Goal: Obtain resource: Obtain resource

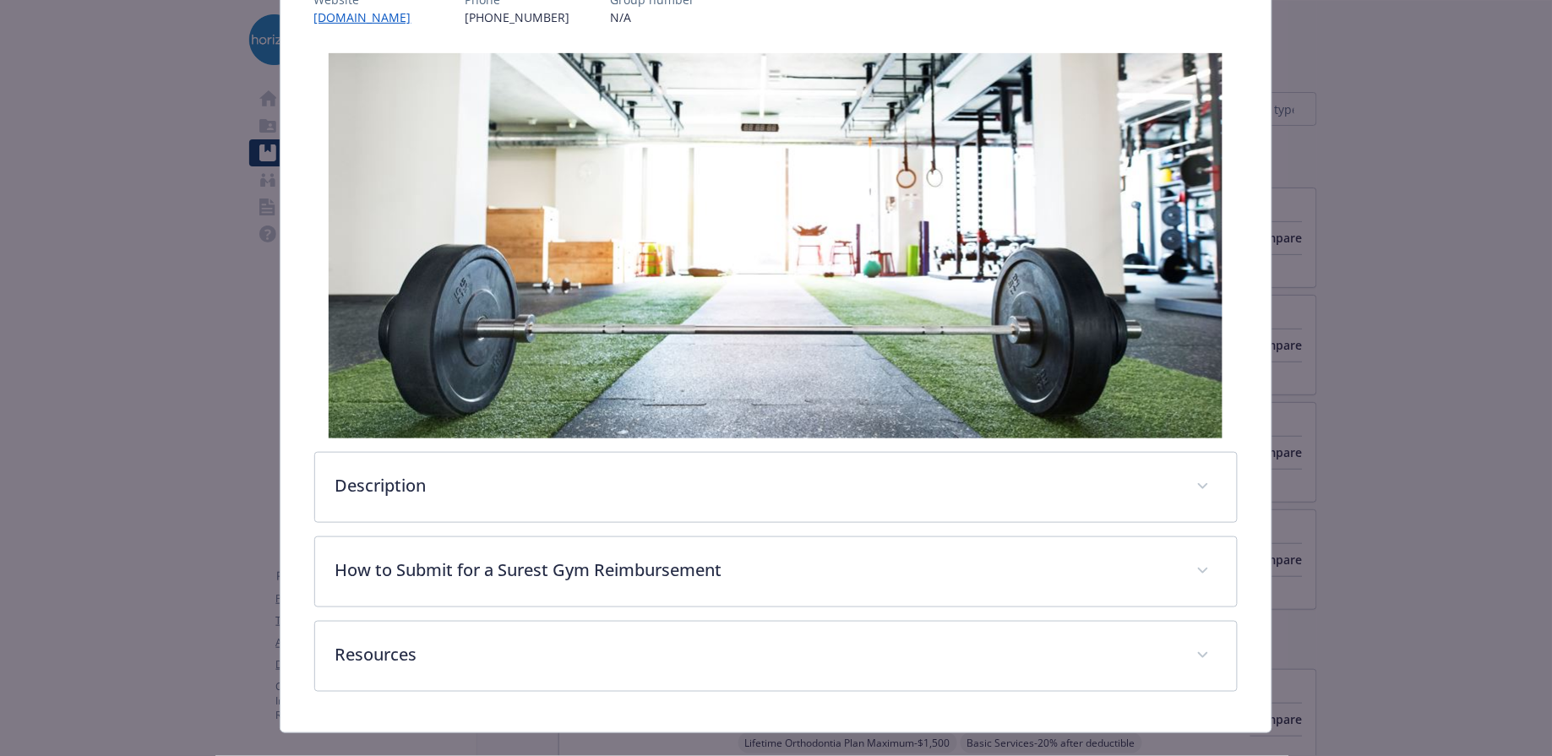
scroll to position [277, 0]
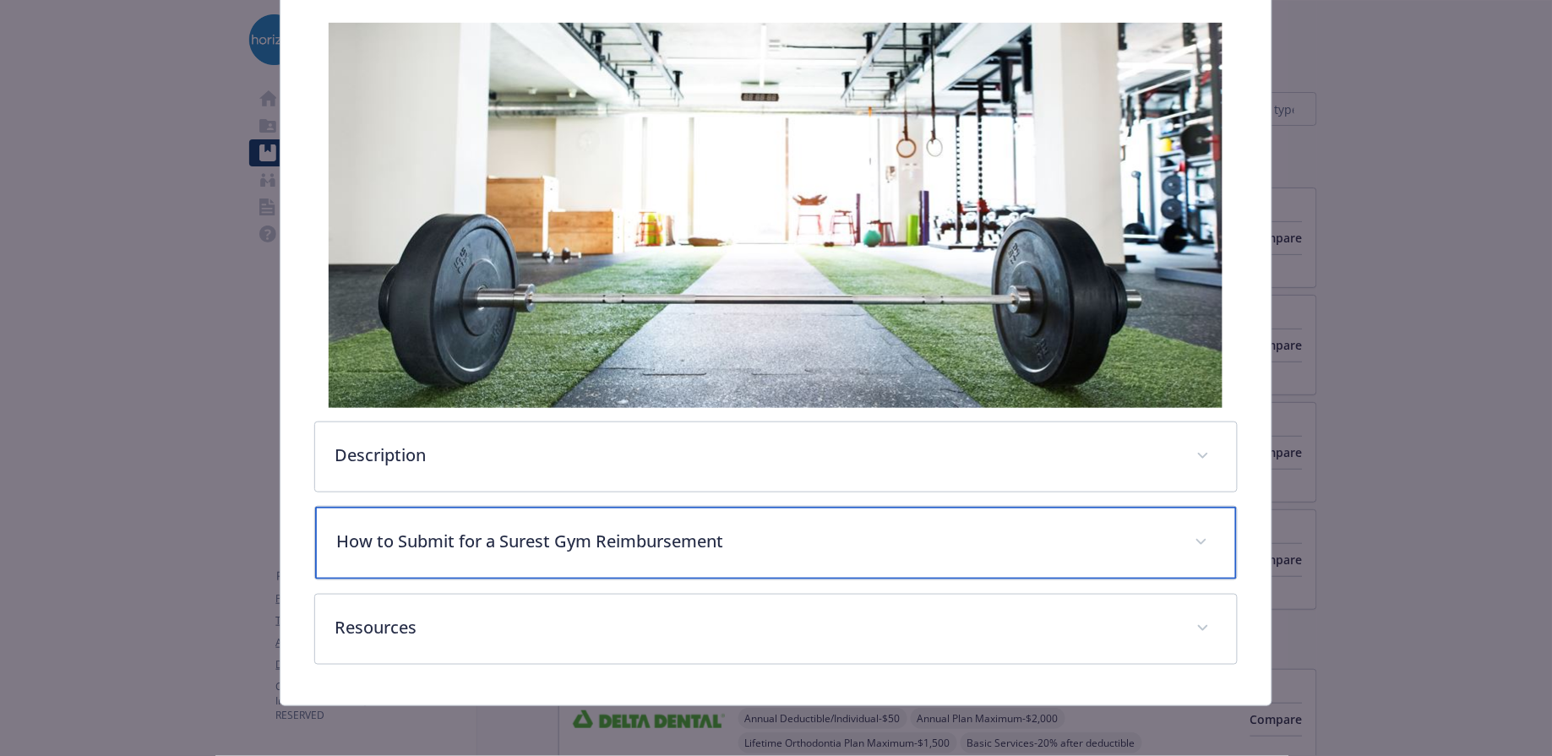
click at [921, 536] on p "How to Submit for a Surest Gym Reimbursement" at bounding box center [756, 541] width 838 height 25
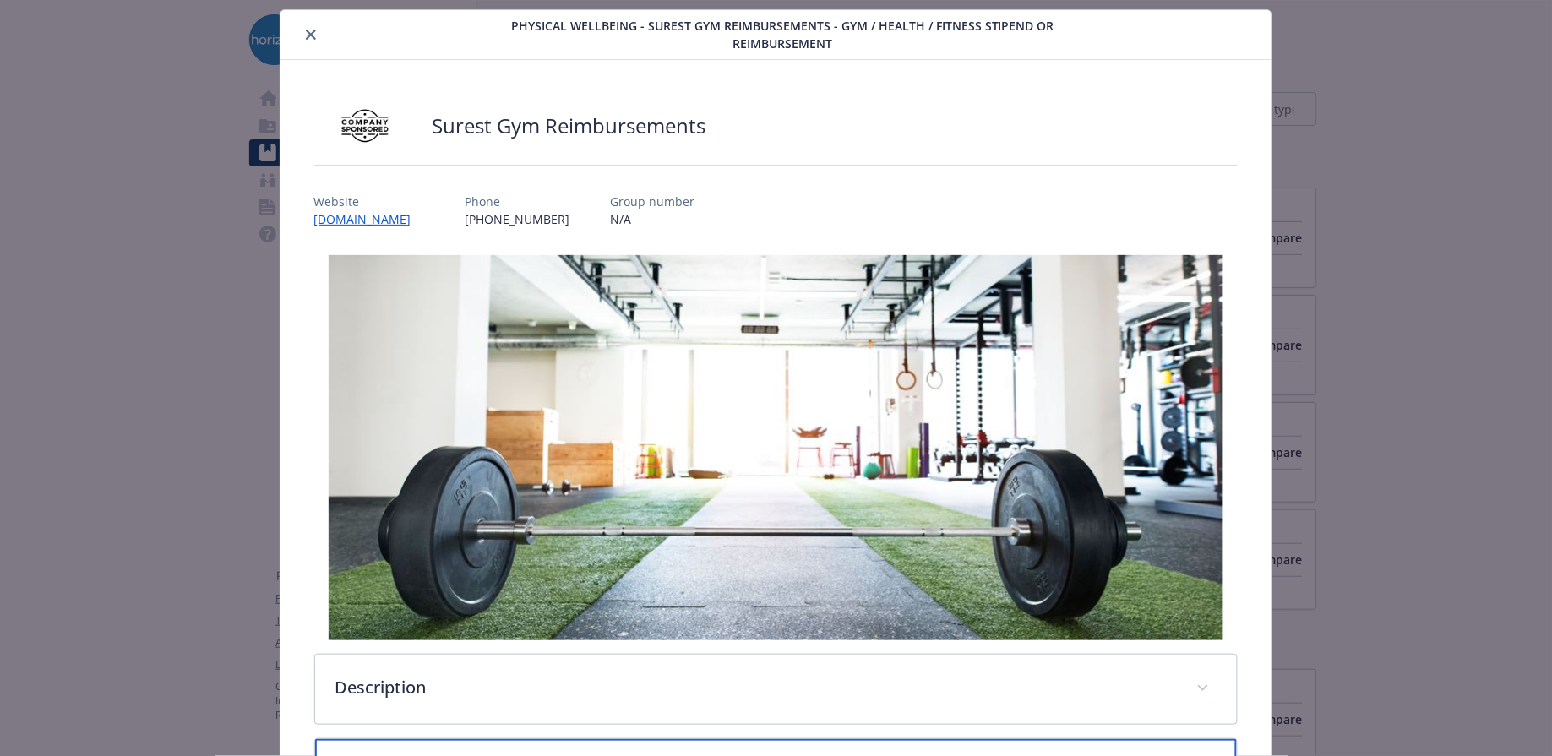
scroll to position [0, 0]
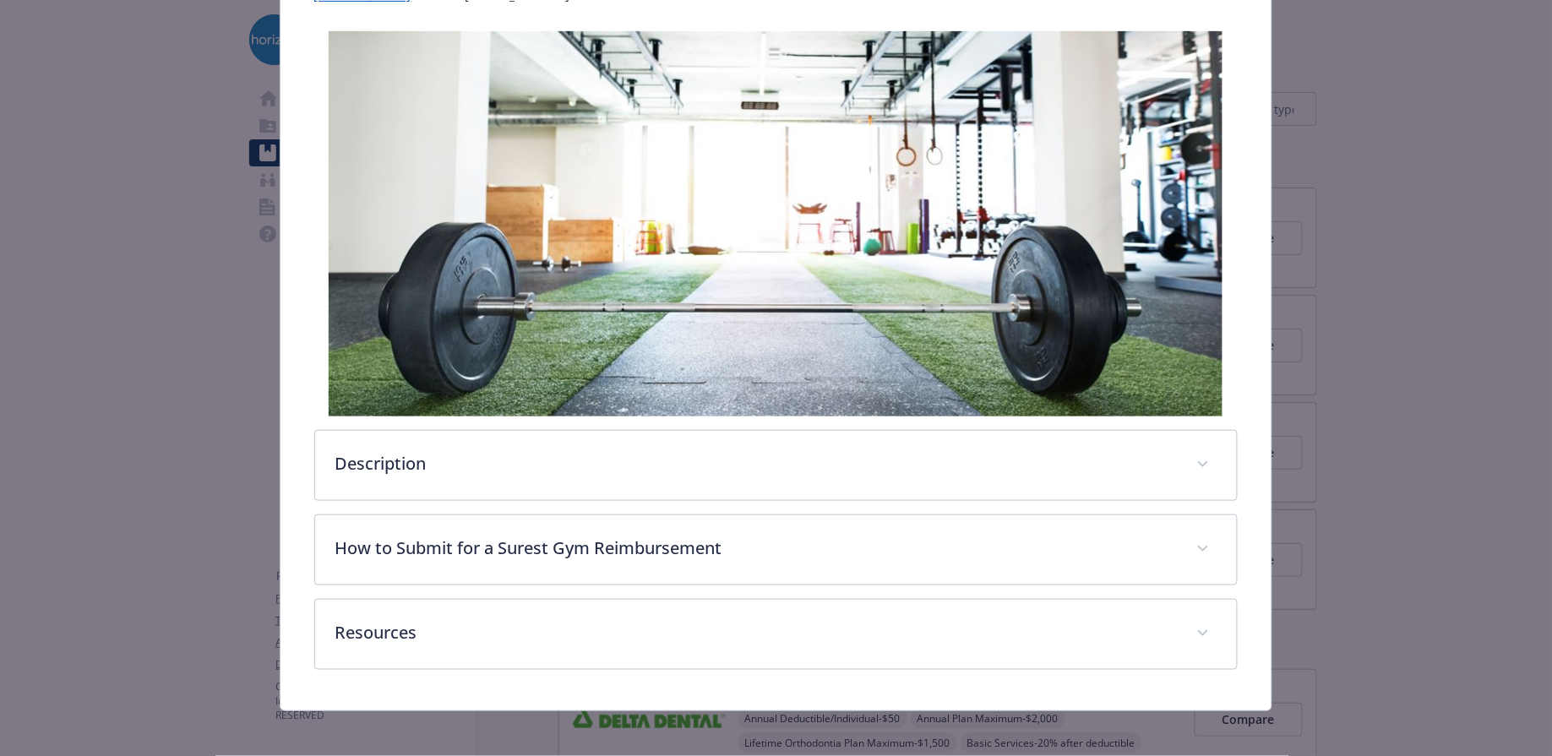
scroll to position [277, 0]
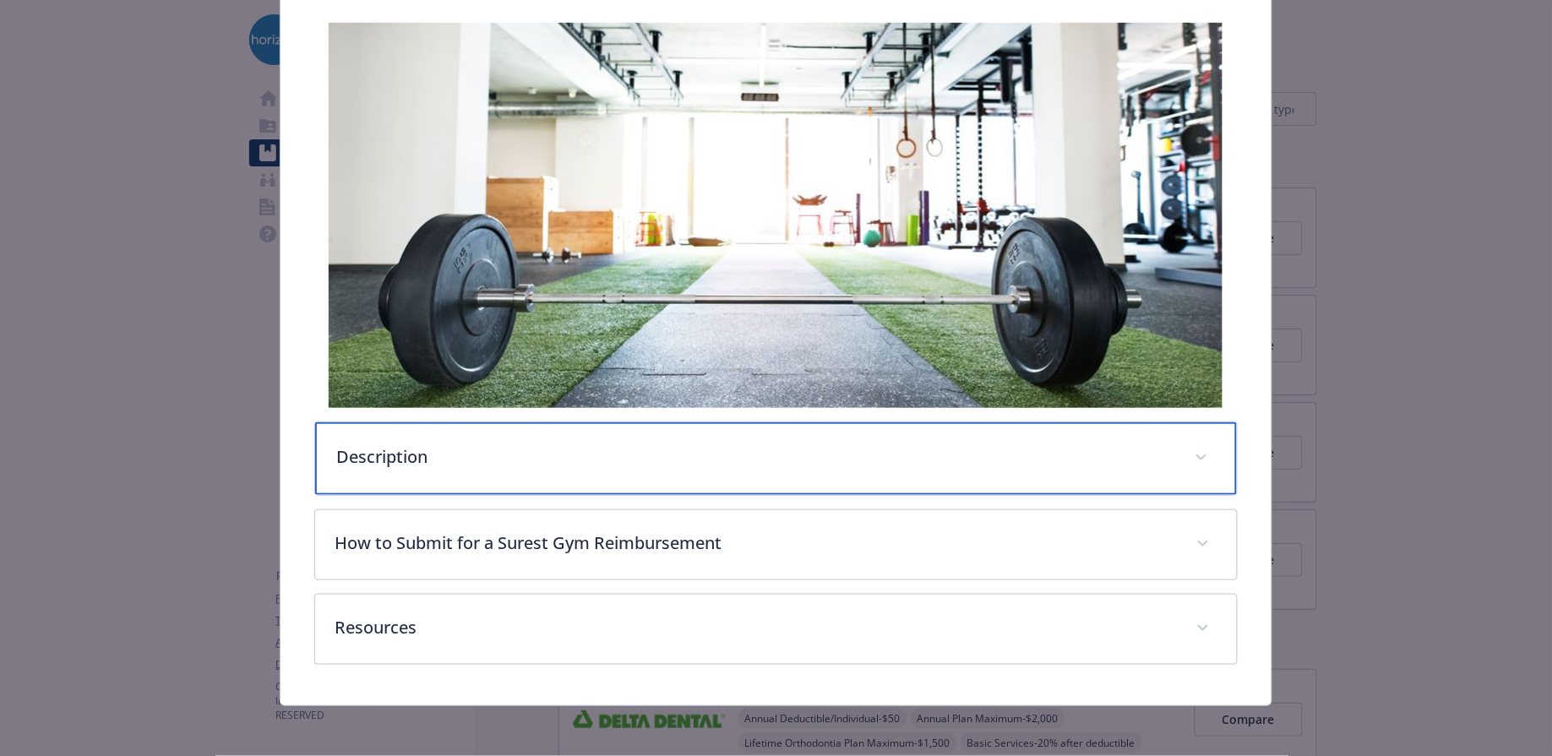
click at [1008, 450] on p "Description" at bounding box center [756, 456] width 838 height 25
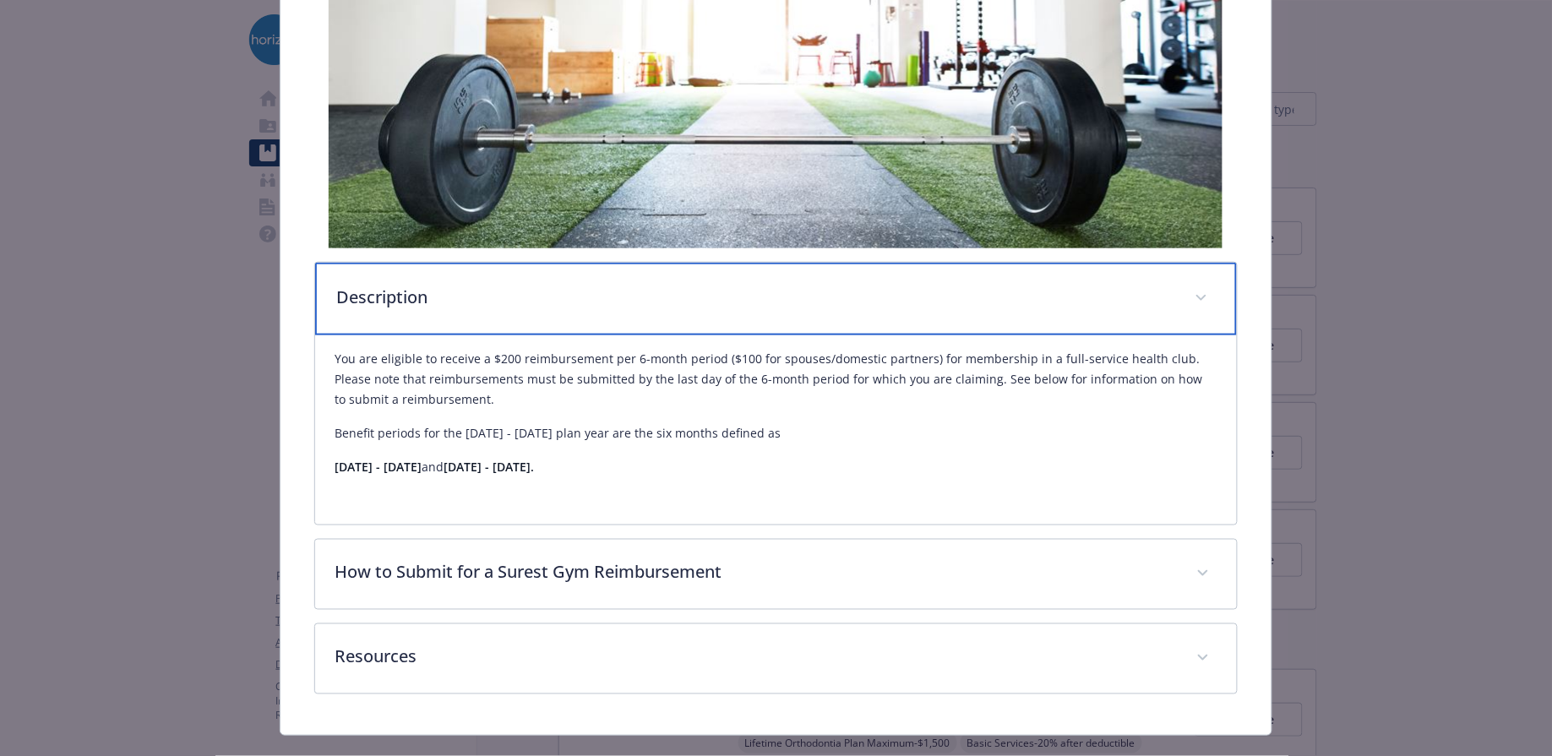
scroll to position [465, 0]
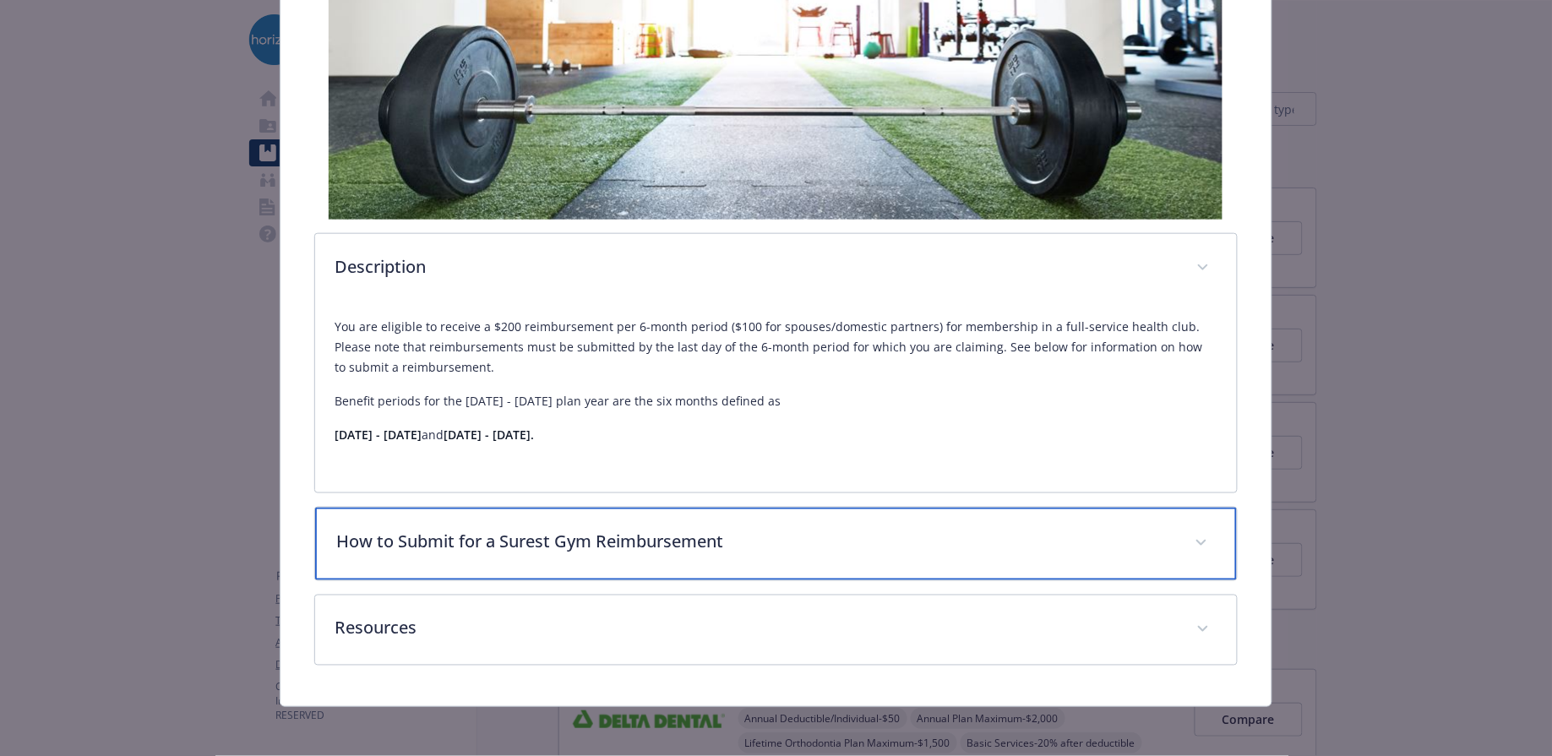
click at [982, 544] on p "How to Submit for a Surest Gym Reimbursement" at bounding box center [756, 542] width 838 height 25
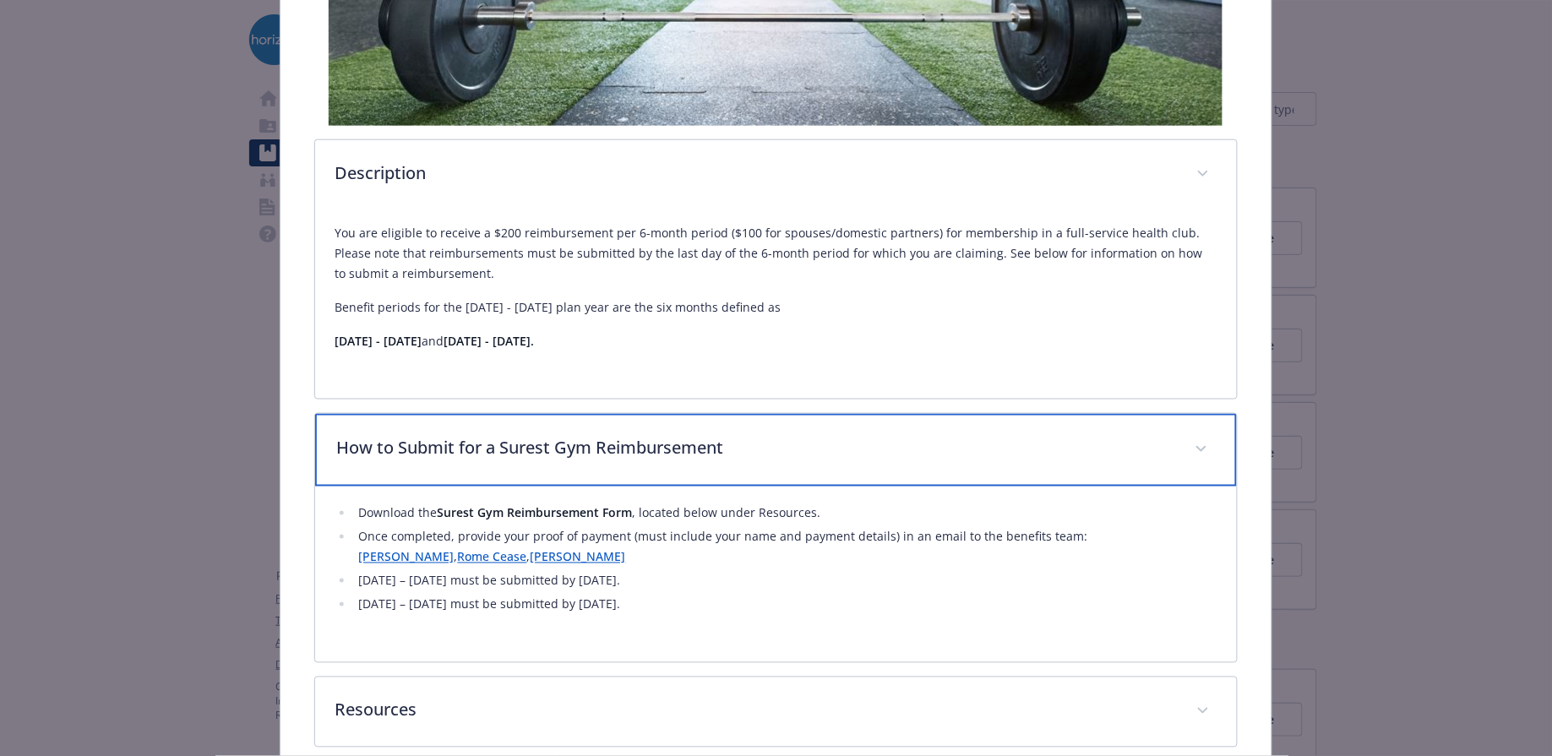
scroll to position [645, 0]
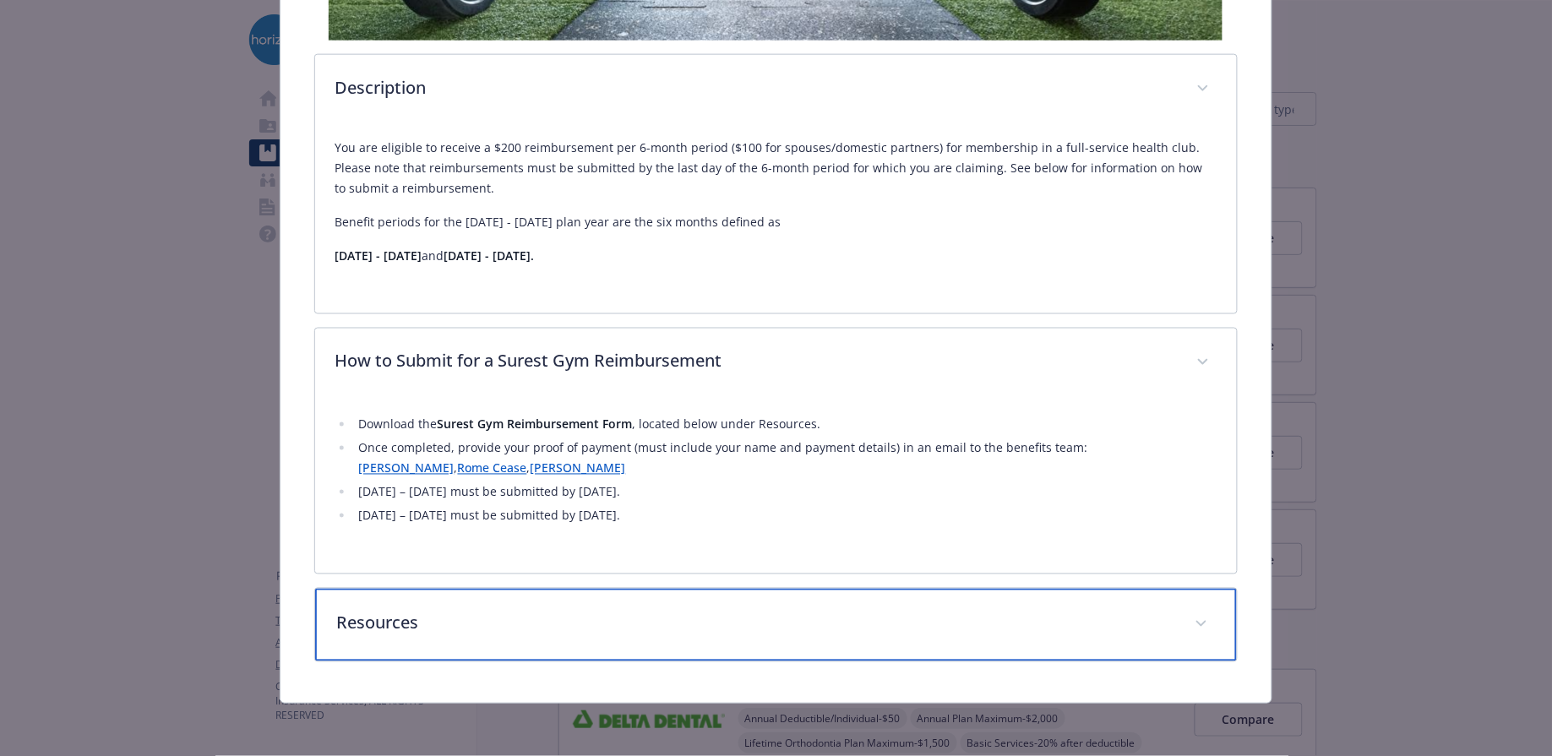
click at [972, 618] on p "Resources" at bounding box center [756, 623] width 838 height 25
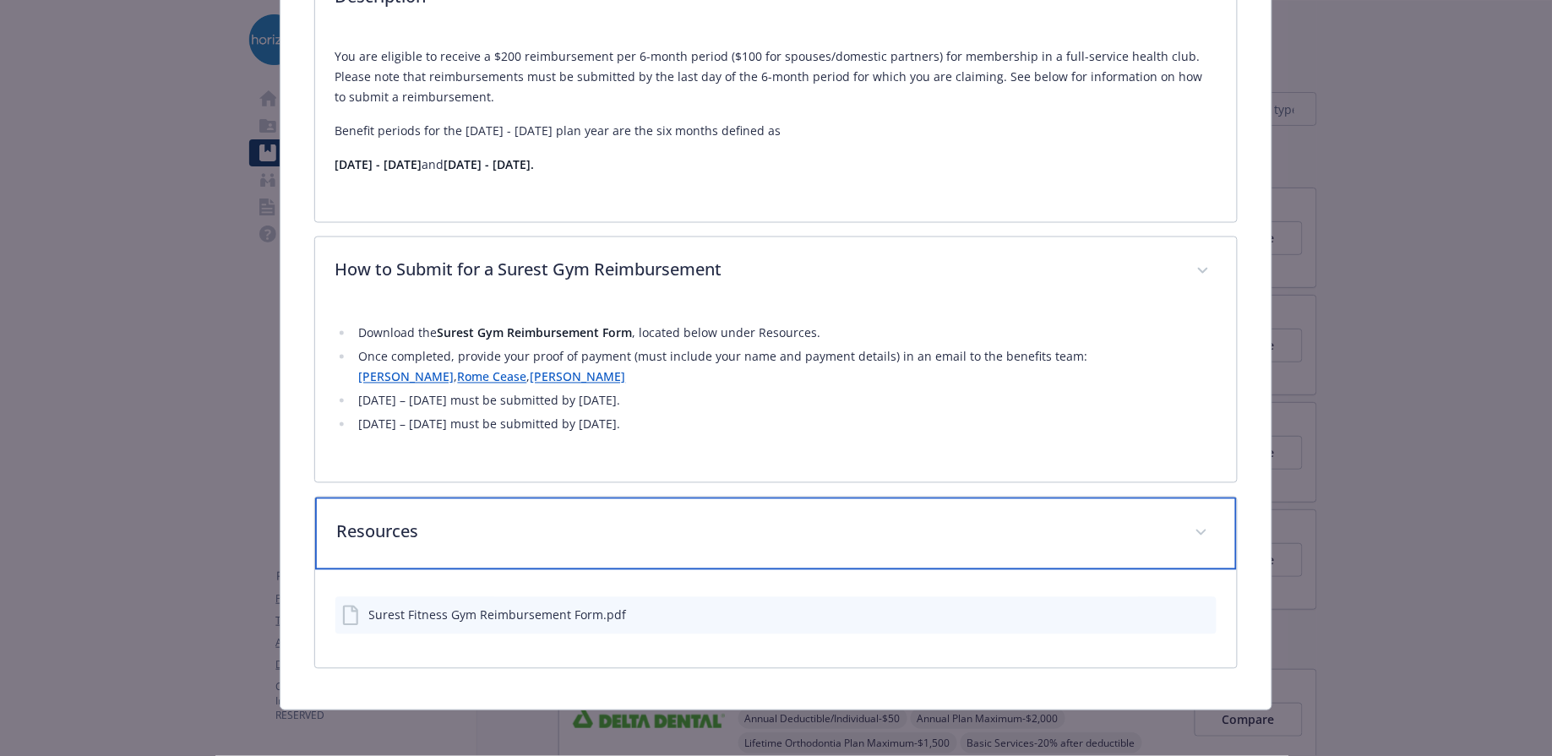
scroll to position [742, 0]
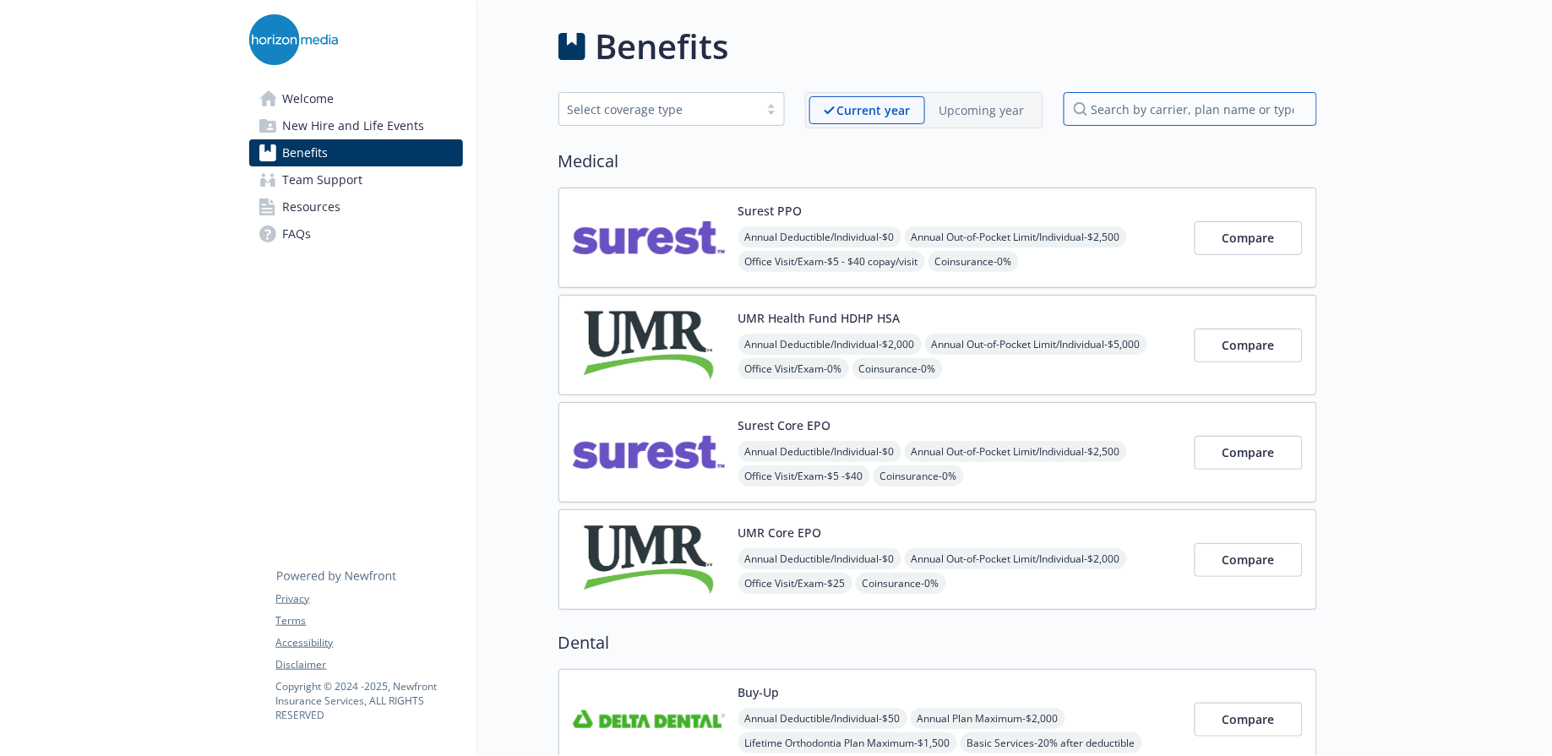
click at [1163, 116] on input "search by carrier, plan name or type" at bounding box center [1190, 109] width 253 height 34
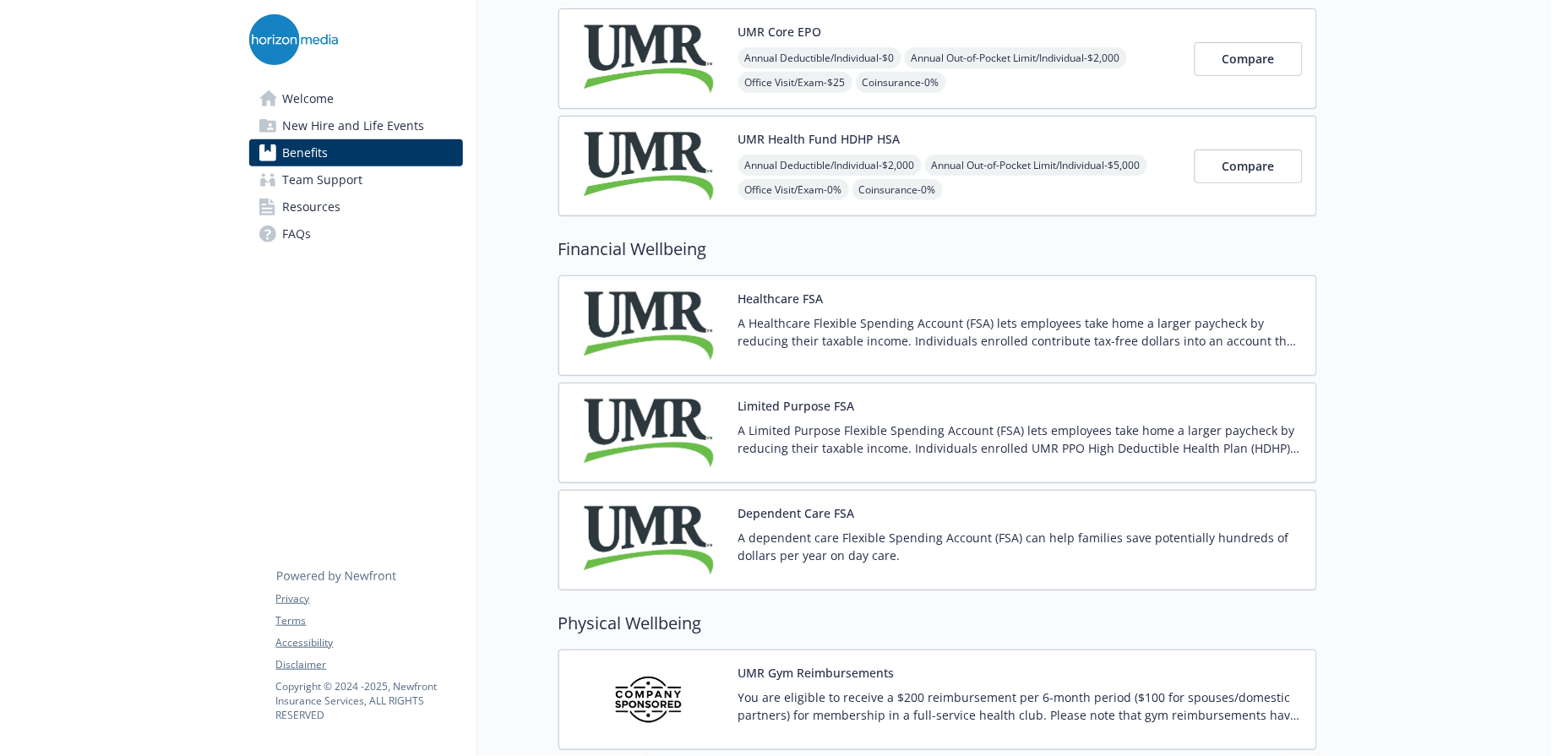
scroll to position [309, 0]
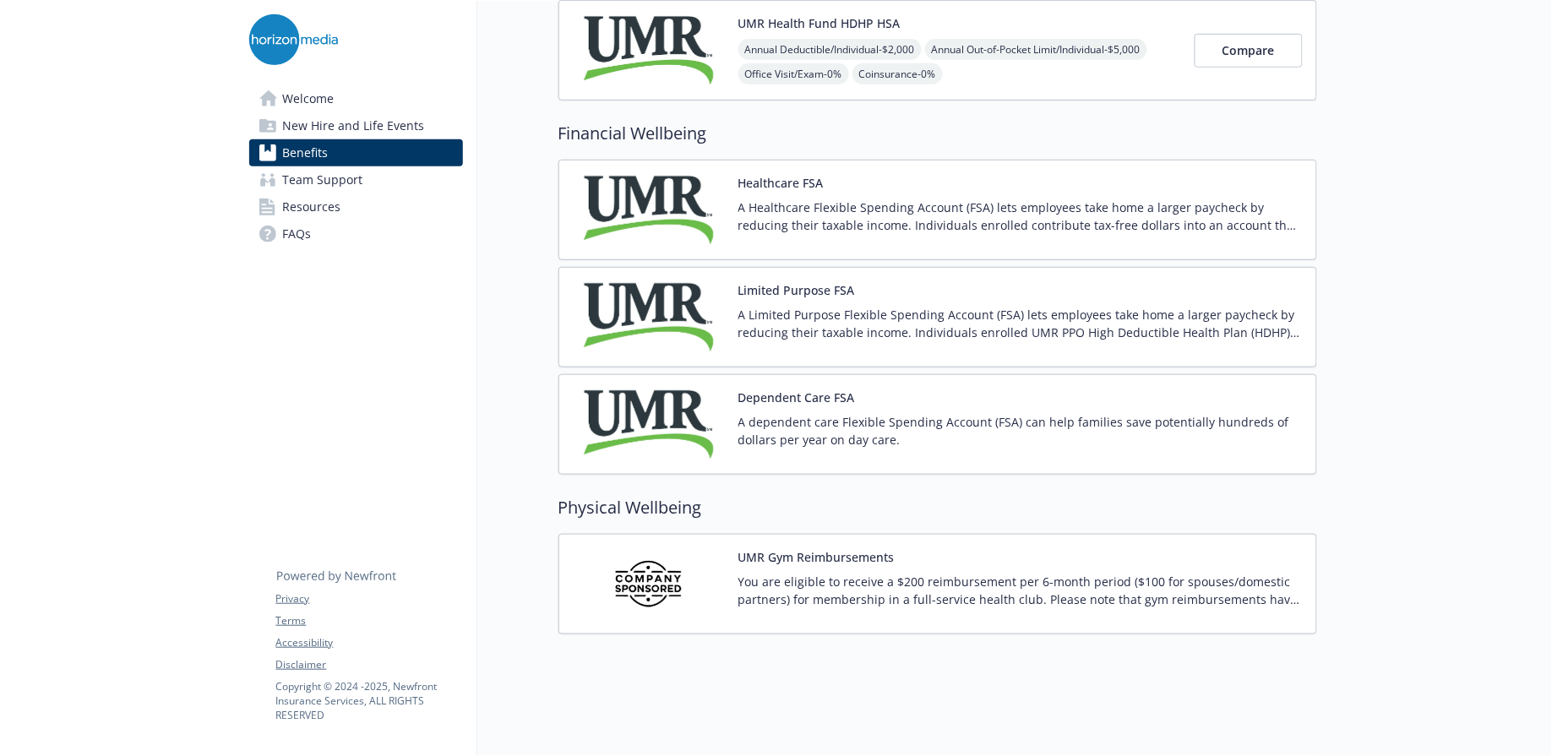
type input "umr"
click at [970, 581] on p "You are eligible to receive a $200 reimbursement per 6-month period ($100 for s…" at bounding box center [1020, 590] width 564 height 35
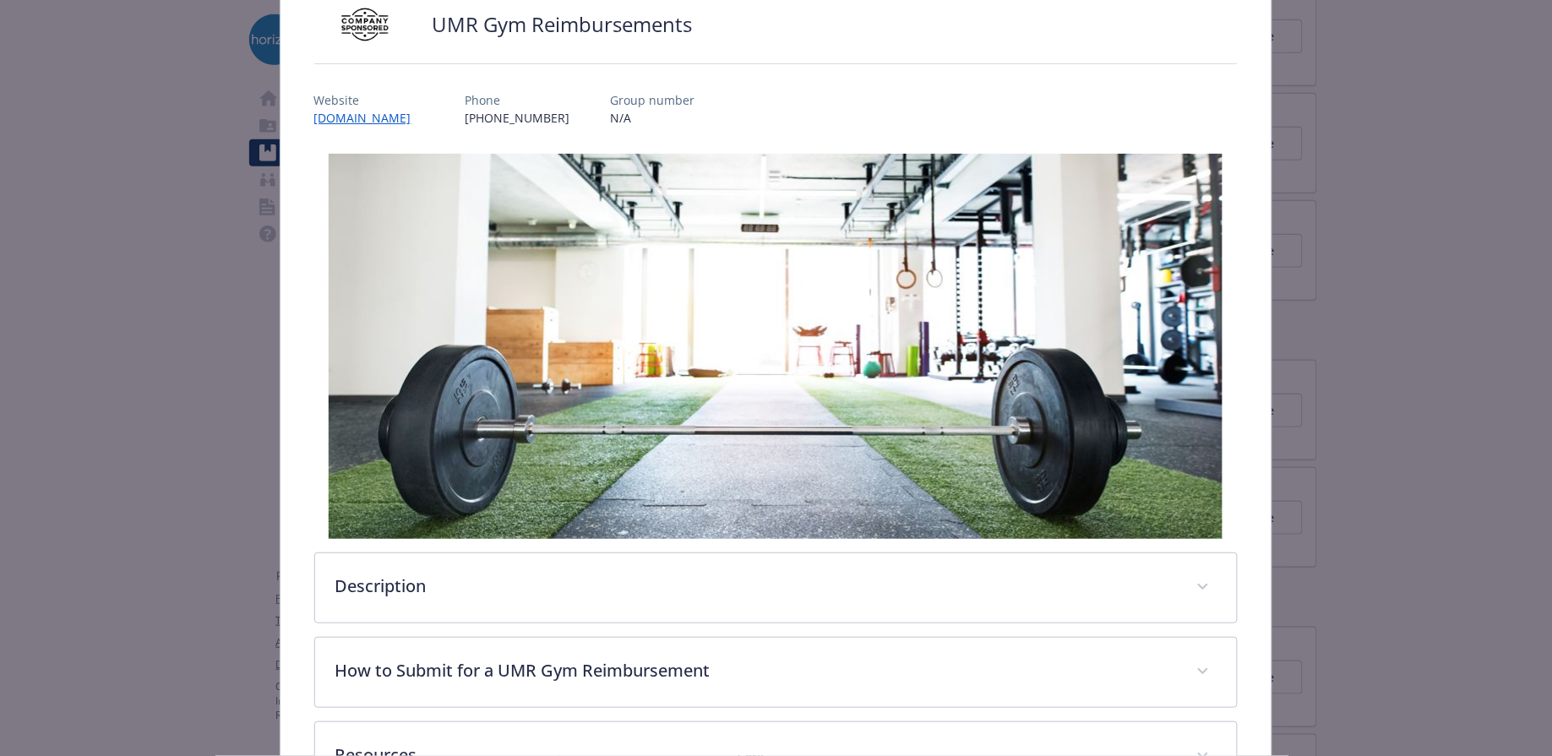
scroll to position [277, 0]
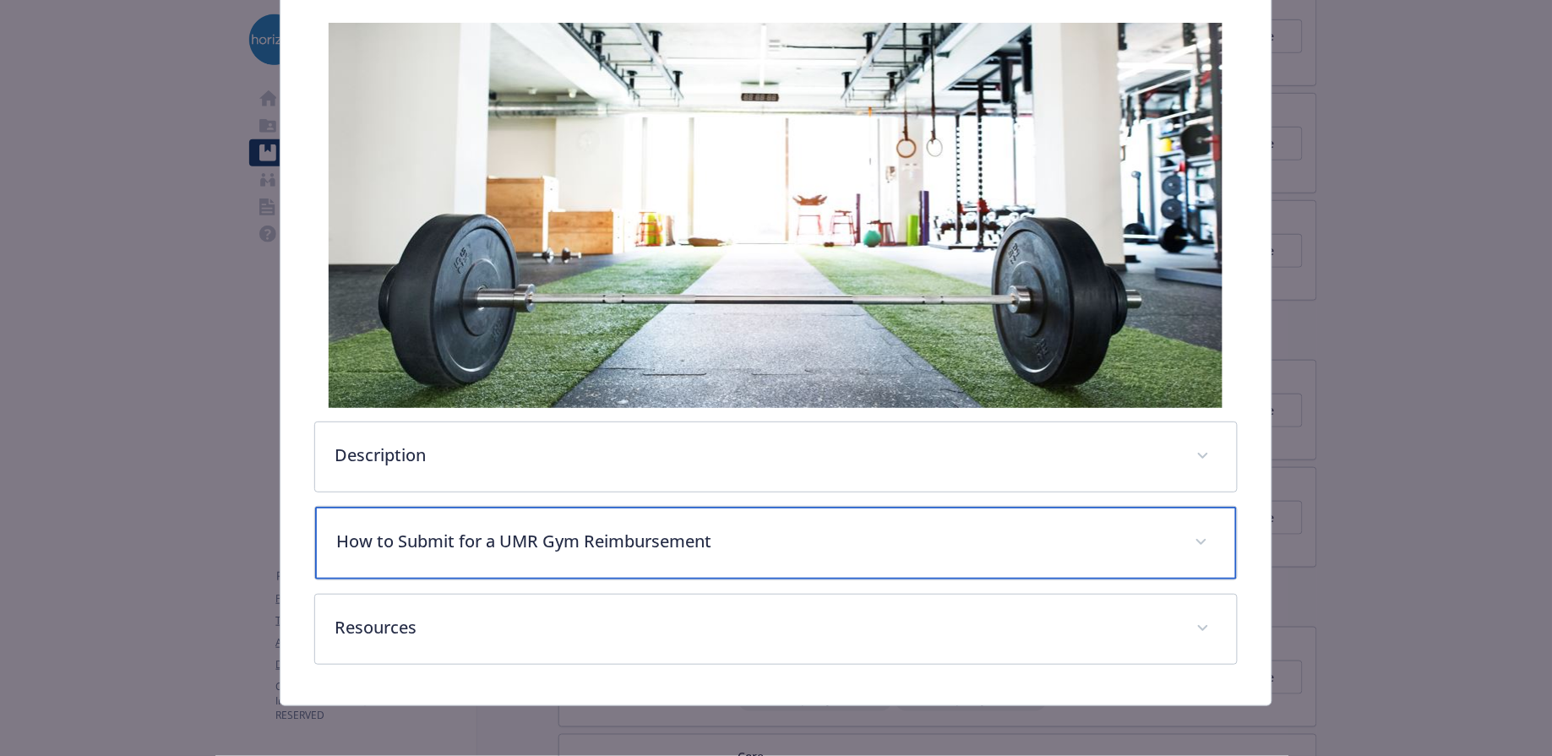
click at [843, 547] on p "How to Submit for a UMR Gym Reimbursement" at bounding box center [756, 541] width 838 height 25
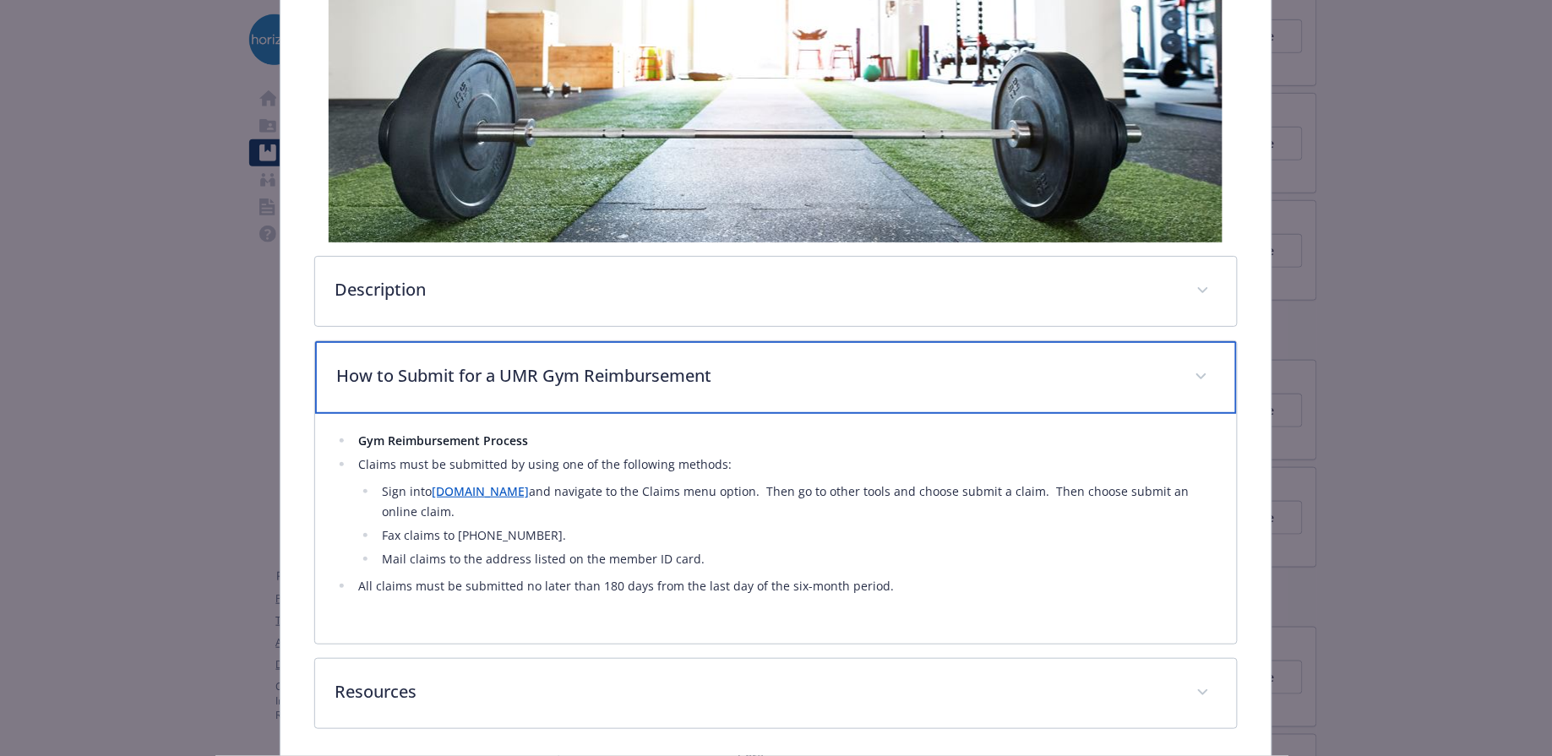
scroll to position [488, 0]
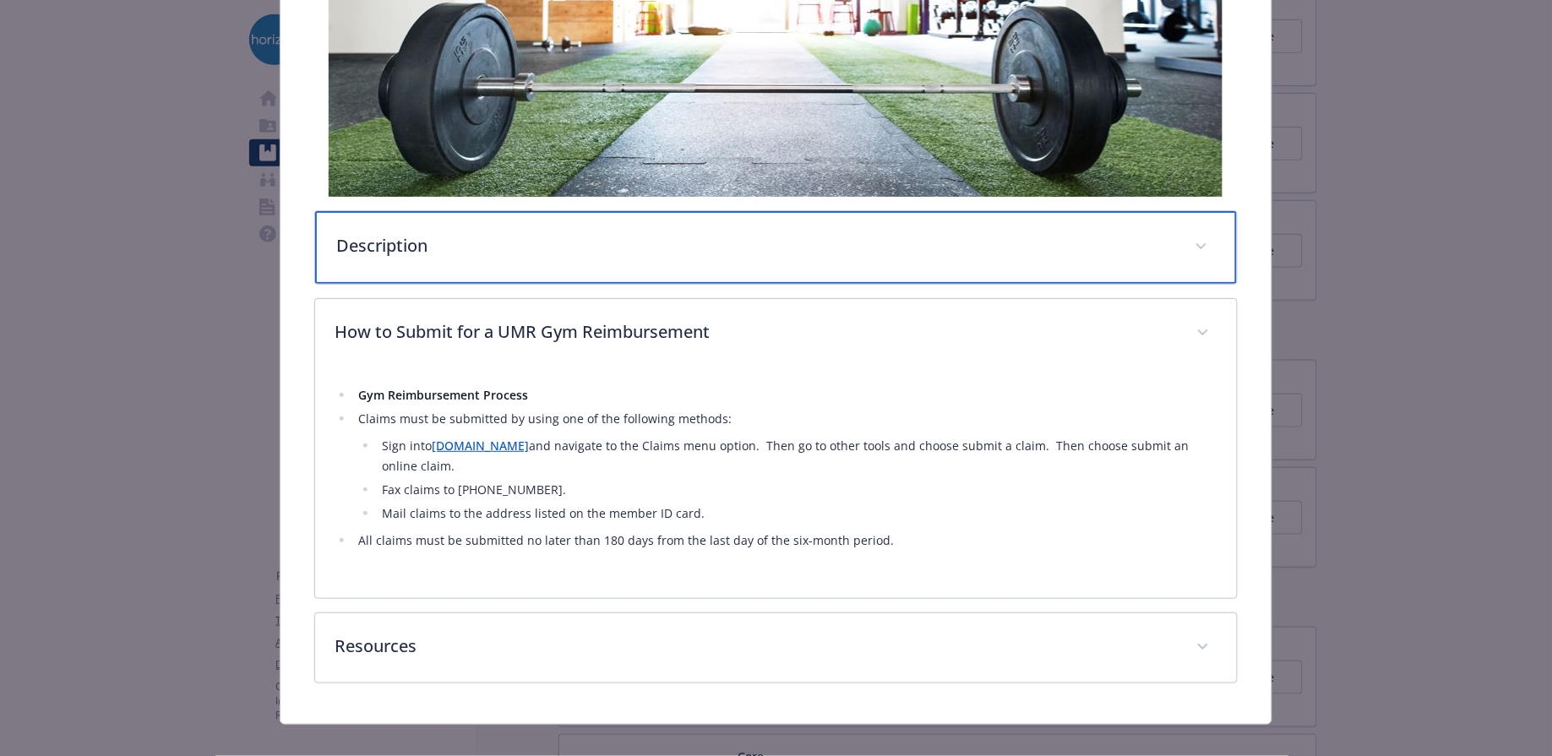
click at [724, 237] on p "Description" at bounding box center [756, 245] width 838 height 25
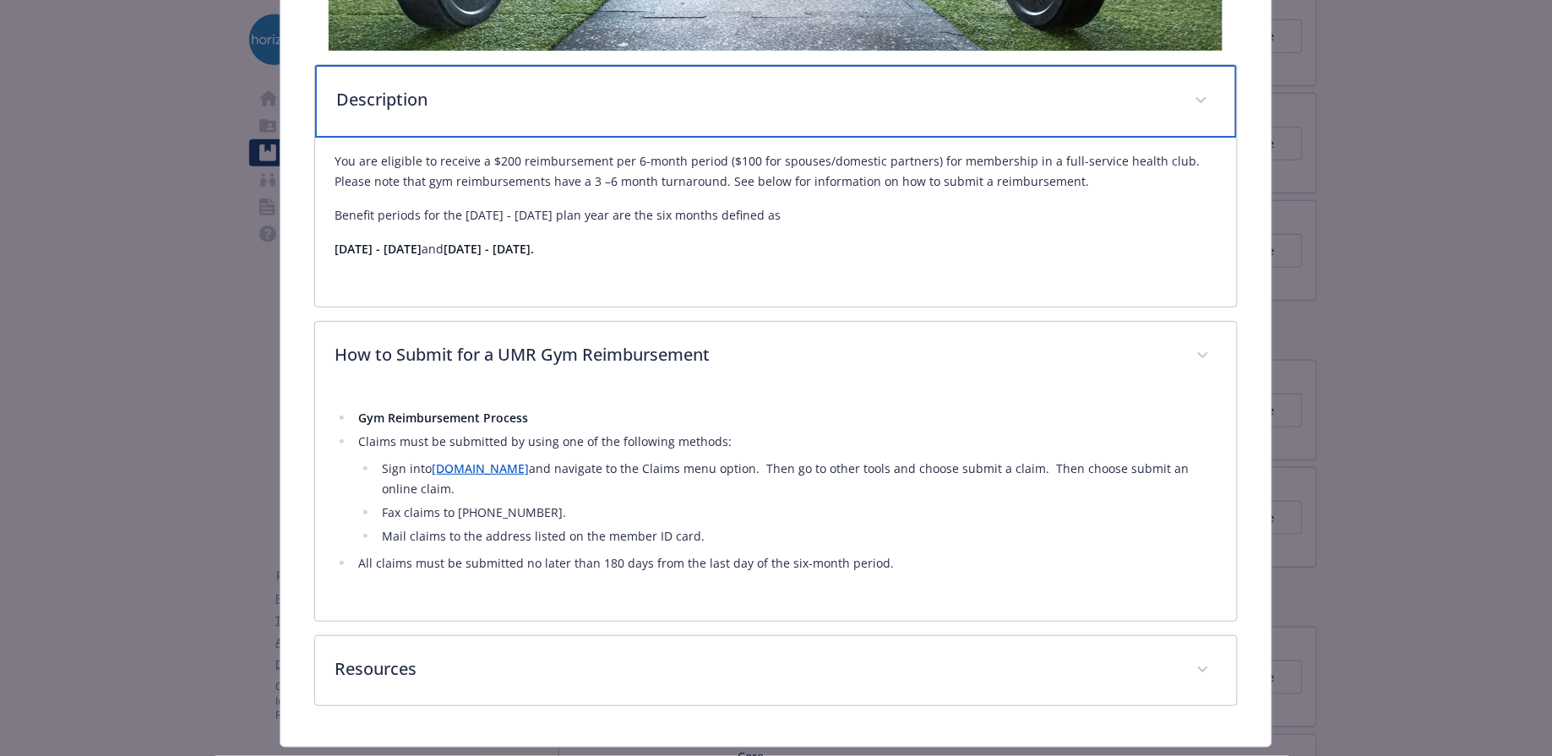
scroll to position [657, 0]
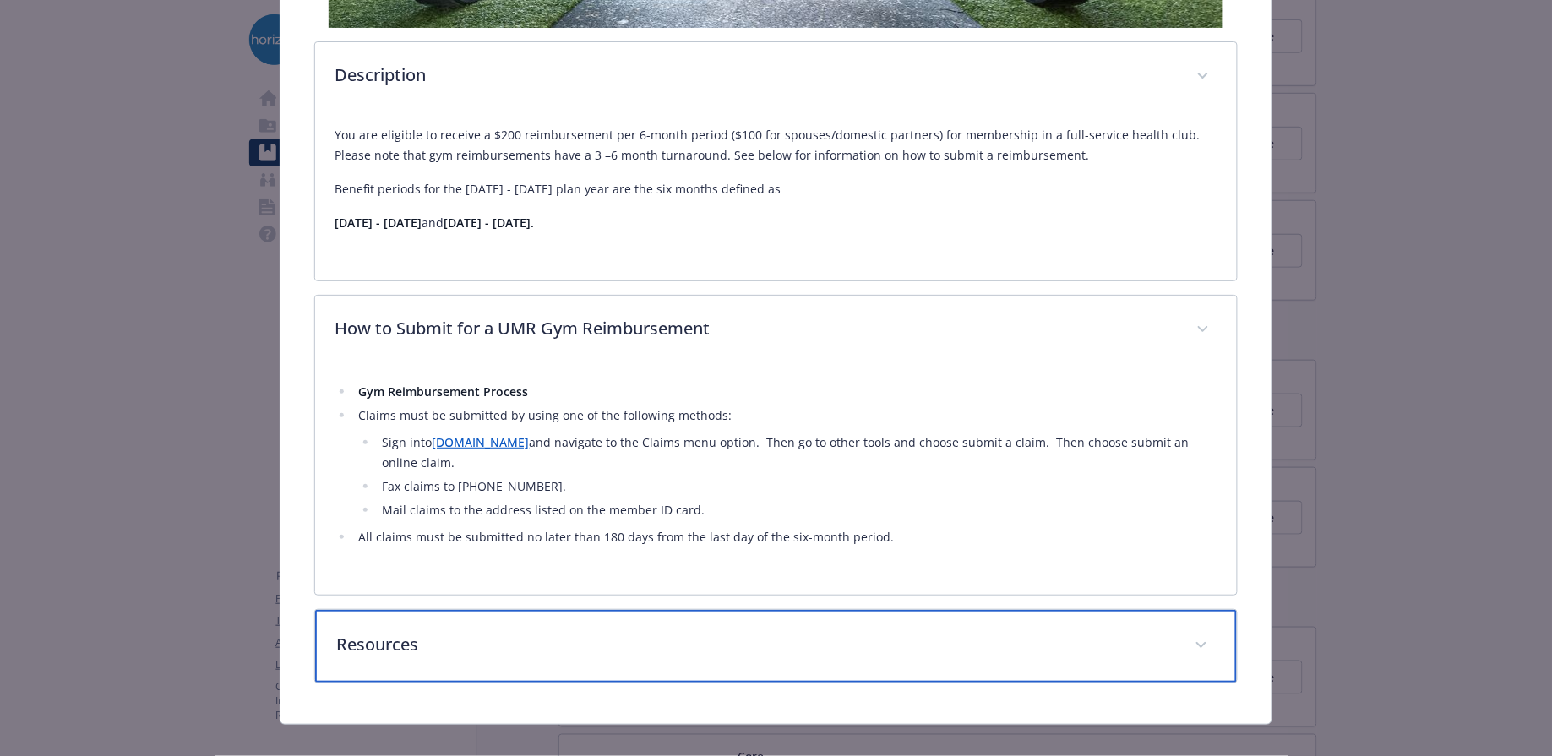
click at [812, 632] on p "Resources" at bounding box center [756, 644] width 838 height 25
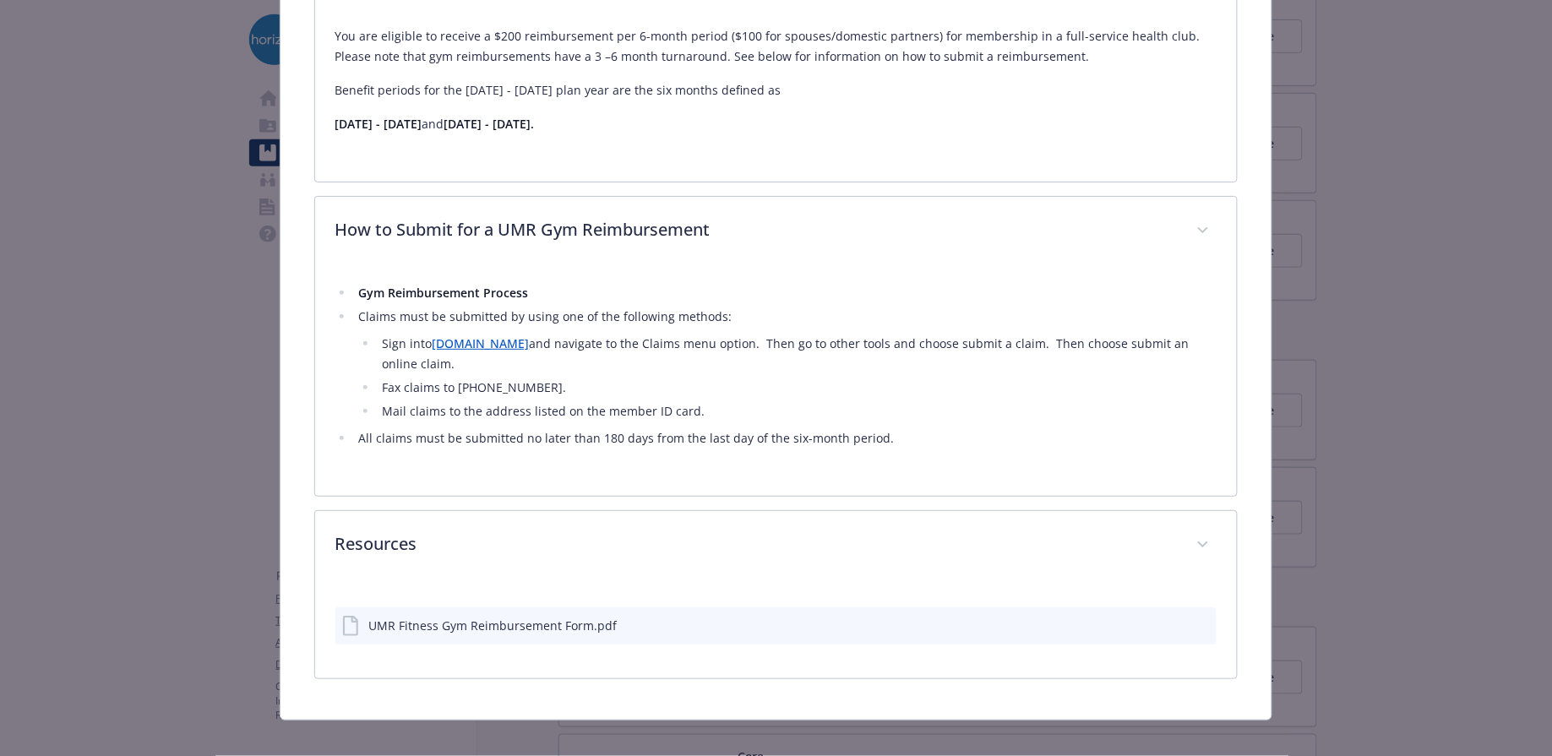
click at [625, 609] on div "UMR Fitness Gym Reimbursement Form.pdf" at bounding box center [776, 625] width 882 height 37
click at [586, 618] on div "UMR Fitness Gym Reimbursement Form.pdf" at bounding box center [493, 627] width 248 height 18
click at [347, 618] on icon "details for plan Physical Wellbeing - UMR Gym Reimbursements - Gym / Health / F…" at bounding box center [352, 628] width 20 height 20
click at [1166, 619] on icon "download file" at bounding box center [1173, 626] width 14 height 14
